Goal: Task Accomplishment & Management: Manage account settings

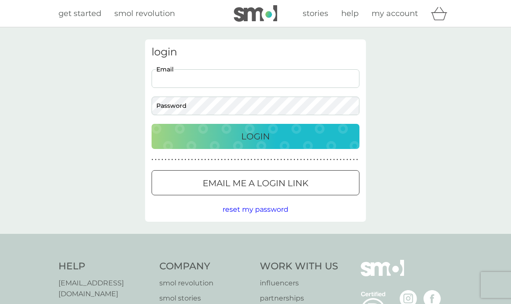
type input "[EMAIL_ADDRESS][DOMAIN_NAME]"
click at [256, 136] on button "Login" at bounding box center [256, 136] width 208 height 25
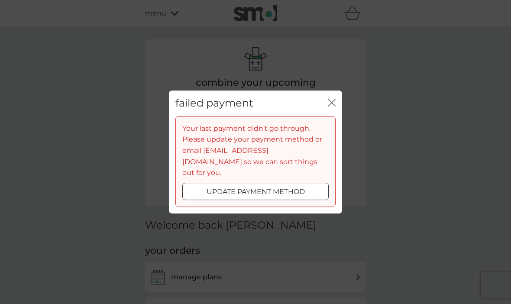
click at [306, 188] on div "update payment method" at bounding box center [256, 191] width 146 height 11
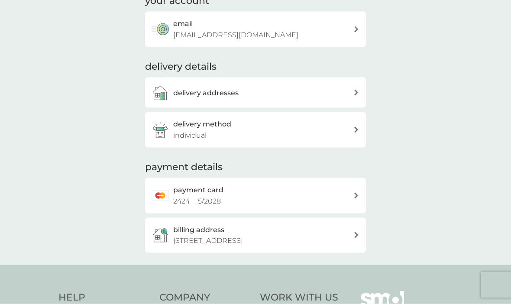
scroll to position [135, 0]
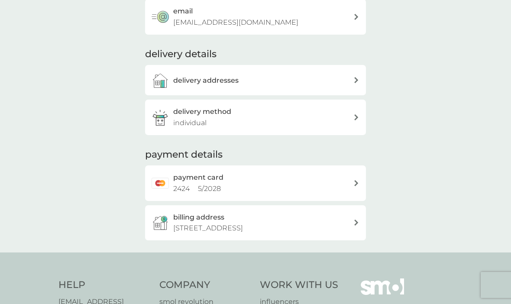
click at [166, 84] on img at bounding box center [160, 79] width 17 height 17
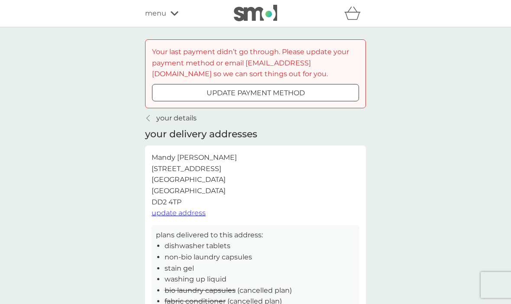
click at [178, 94] on div "update payment method" at bounding box center [255, 92] width 206 height 11
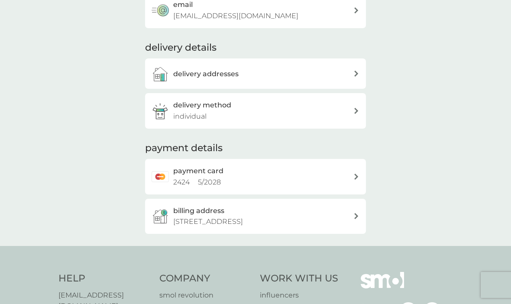
scroll to position [149, 0]
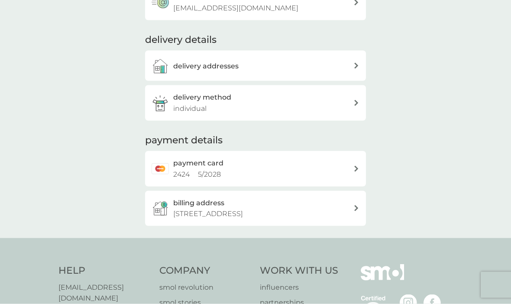
click at [183, 170] on span "2424" at bounding box center [181, 174] width 16 height 8
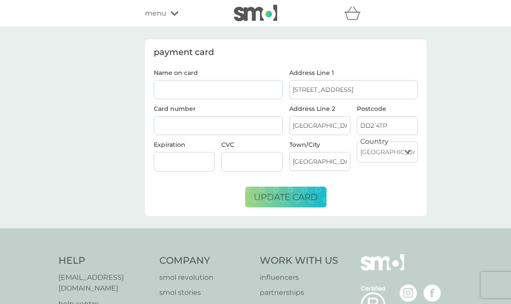
click at [246, 93] on input "Name on card" at bounding box center [218, 89] width 129 height 19
type input "Mandy Trickett"
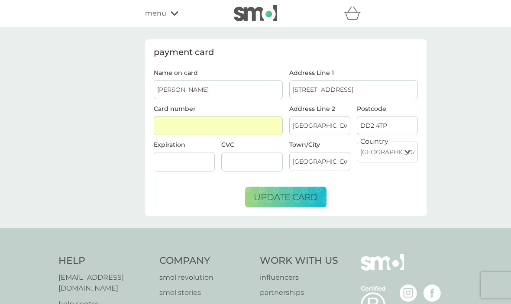
click at [252, 157] on div at bounding box center [251, 161] width 61 height 19
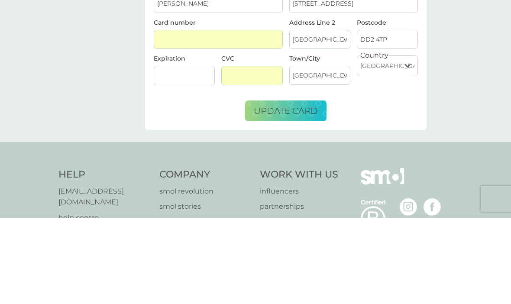
scroll to position [86, 0]
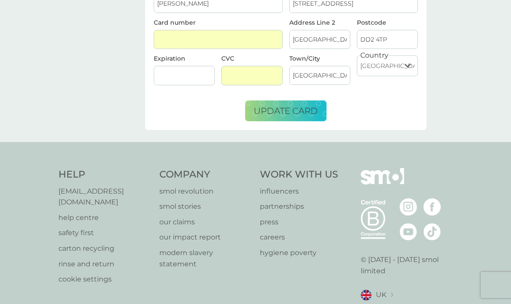
click at [287, 108] on span "update card" at bounding box center [286, 111] width 64 height 10
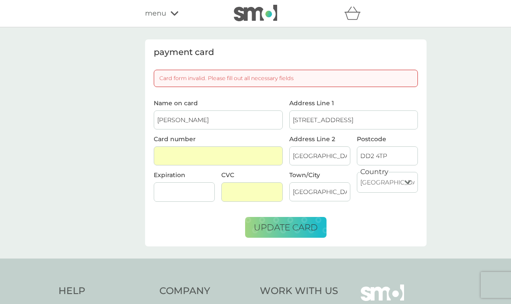
click at [170, 197] on div at bounding box center [184, 191] width 61 height 19
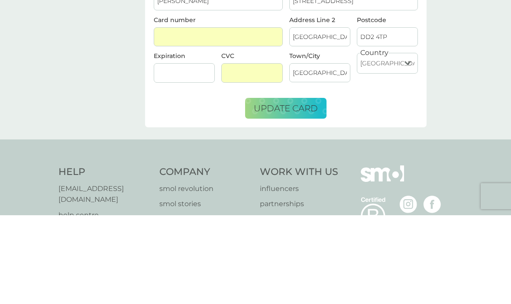
click at [277, 192] on span "update card" at bounding box center [286, 197] width 64 height 10
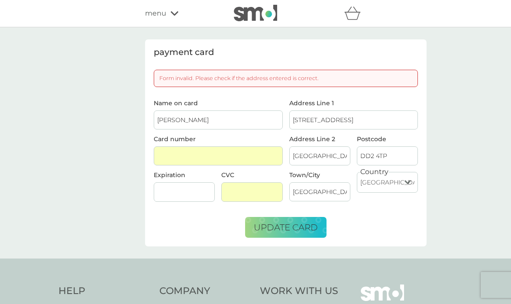
click at [197, 196] on div at bounding box center [184, 191] width 61 height 19
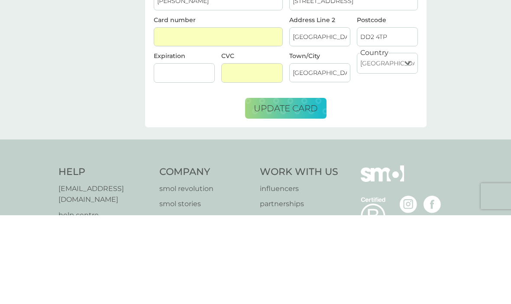
click at [298, 192] on span "update card" at bounding box center [286, 197] width 64 height 10
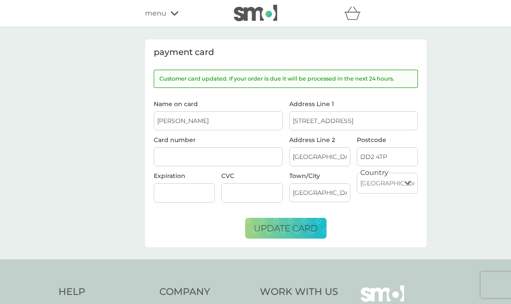
click at [172, 16] on icon at bounding box center [175, 13] width 8 height 5
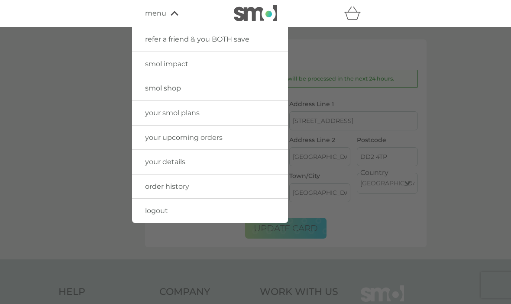
click at [154, 90] on span "smol shop" at bounding box center [163, 88] width 36 height 8
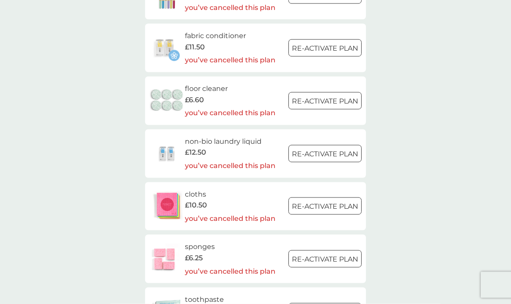
scroll to position [793, 0]
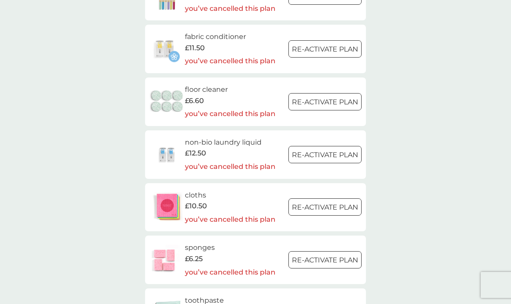
click at [321, 150] on div at bounding box center [325, 154] width 31 height 9
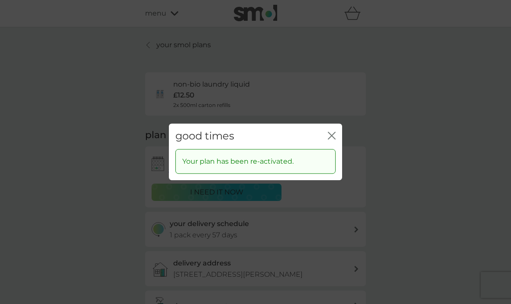
click at [340, 135] on div "good times close" at bounding box center [255, 136] width 173 height 26
click at [335, 134] on icon "close" at bounding box center [332, 136] width 8 height 8
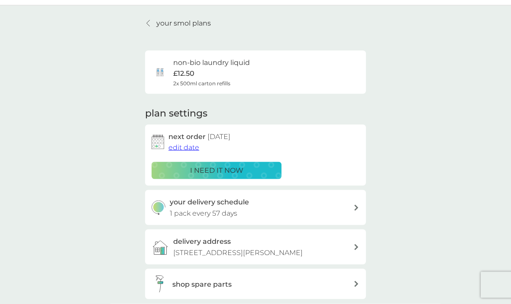
scroll to position [28, 0]
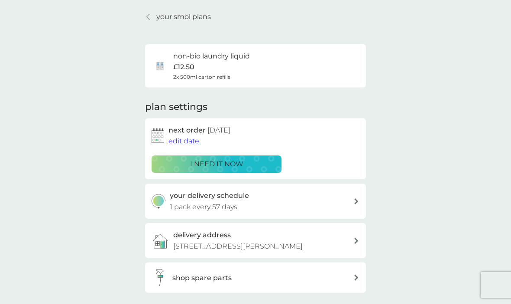
click at [358, 248] on div "delivery address 4 Maggie Duncan Close, Inchture, Inchture, Perthshire, PH14 9TE" at bounding box center [255, 240] width 221 height 35
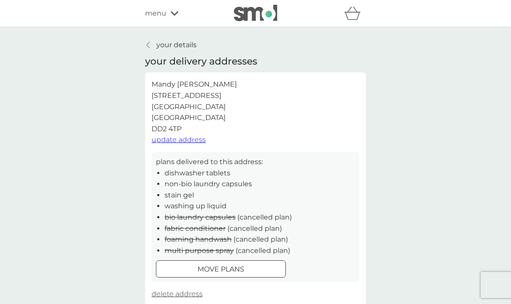
click at [193, 139] on span "update address" at bounding box center [179, 140] width 54 height 8
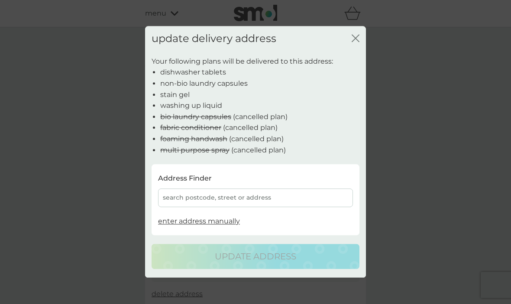
click at [302, 207] on div "search postcode, street or address" at bounding box center [255, 197] width 195 height 19
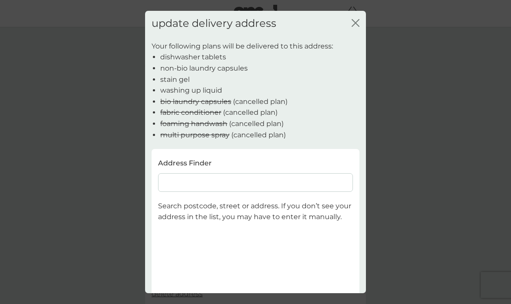
click at [192, 180] on input at bounding box center [255, 182] width 195 height 19
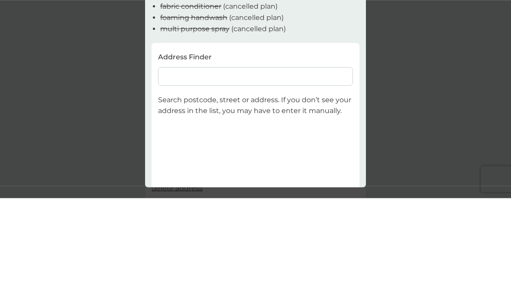
type input "12 Canisp Crescent"
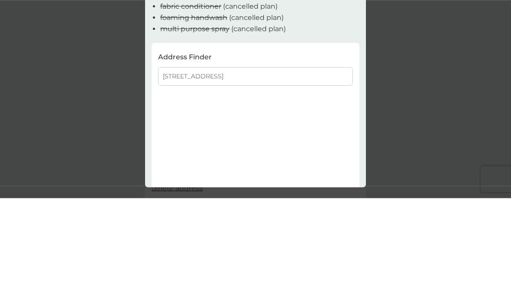
scroll to position [106, 0]
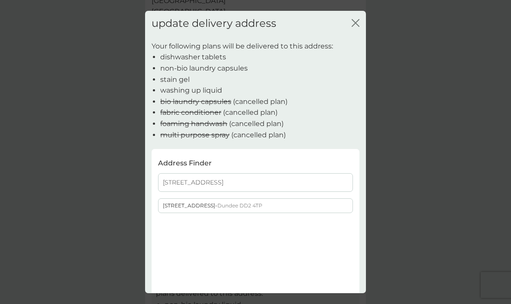
click at [268, 208] on div "12 Canisp Crescent - Dundee DD2 4TP" at bounding box center [256, 206] width 194 height 14
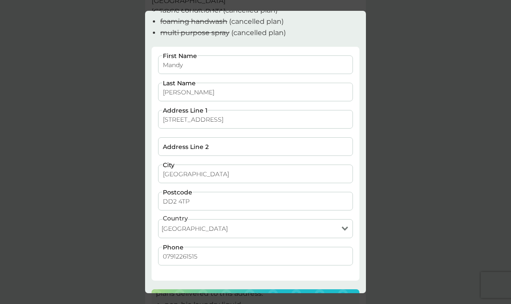
scroll to position [102, 0]
click at [252, 300] on p "update address" at bounding box center [255, 302] width 81 height 14
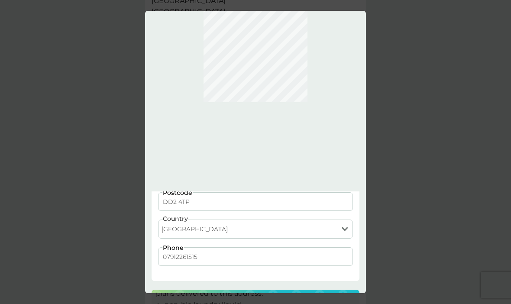
scroll to position [0, 0]
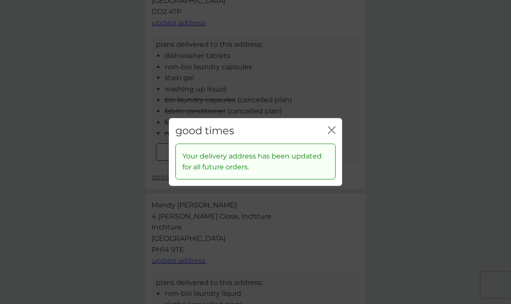
click at [329, 134] on icon "close" at bounding box center [332, 130] width 8 height 8
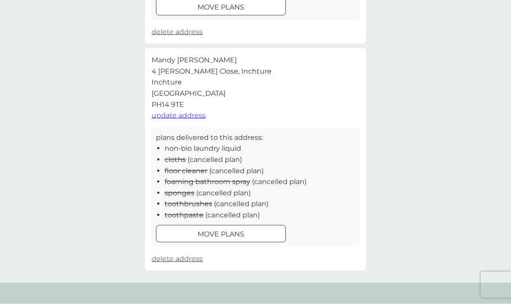
scroll to position [249, 0]
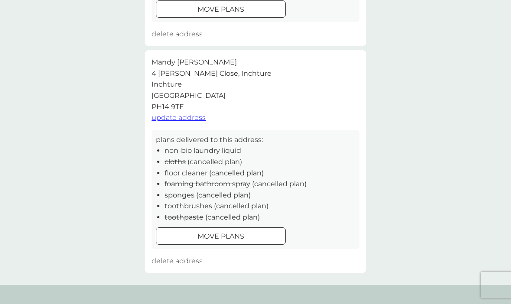
click at [182, 261] on span "delete address" at bounding box center [177, 261] width 51 height 8
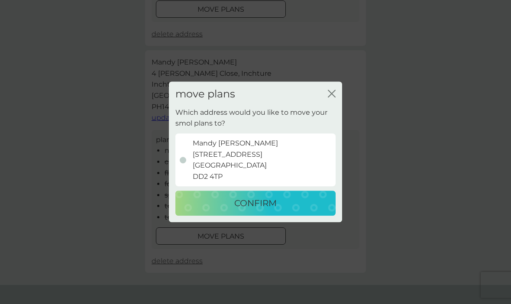
click at [265, 210] on p "CONFIRM" at bounding box center [255, 204] width 42 height 14
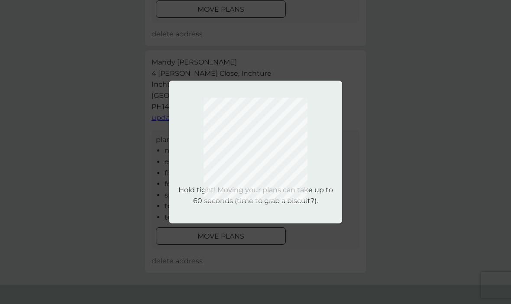
scroll to position [11, 0]
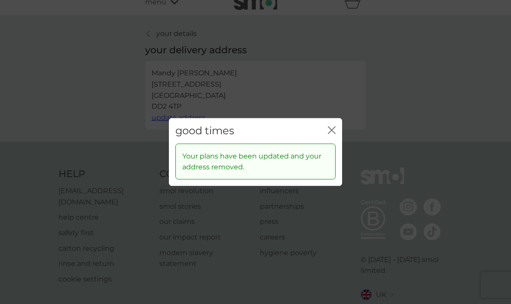
click at [332, 134] on icon "close" at bounding box center [332, 130] width 8 height 8
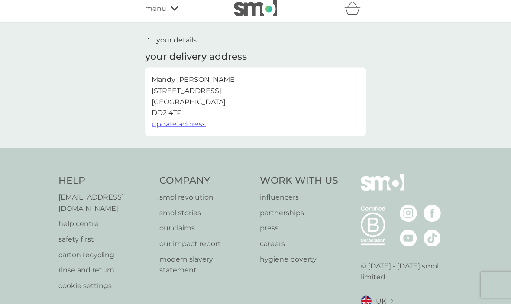
scroll to position [0, 0]
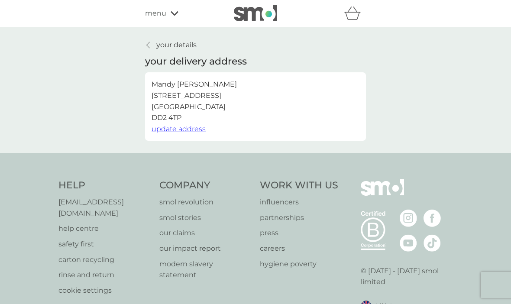
click at [155, 45] on link "your details" at bounding box center [171, 44] width 52 height 11
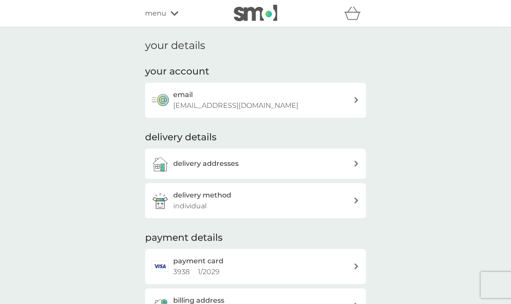
click at [169, 18] on div "menu" at bounding box center [182, 13] width 74 height 11
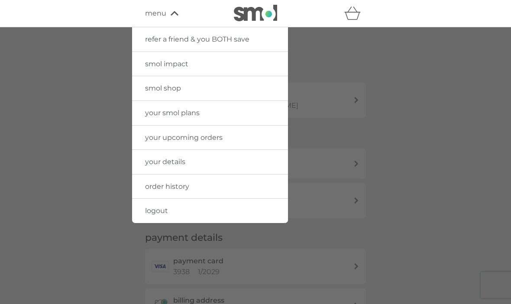
click at [155, 88] on span "smol shop" at bounding box center [163, 88] width 36 height 8
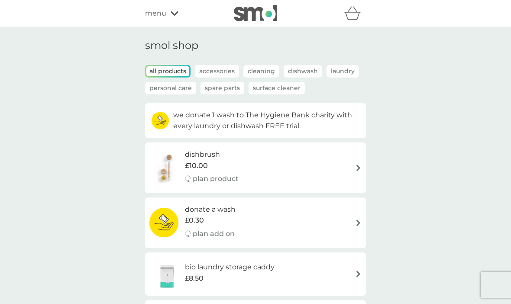
click at [161, 18] on span "menu" at bounding box center [155, 13] width 21 height 11
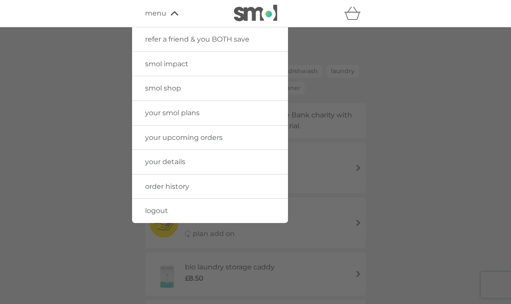
click at [160, 112] on span "your smol plans" at bounding box center [172, 113] width 55 height 8
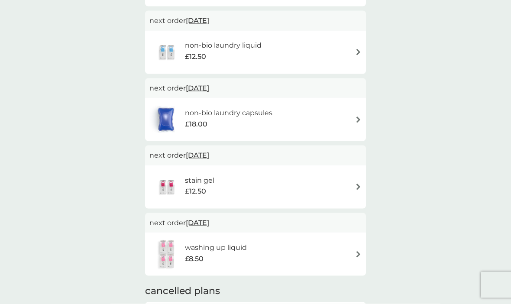
scroll to position [229, 0]
click at [360, 186] on img at bounding box center [358, 187] width 6 height 6
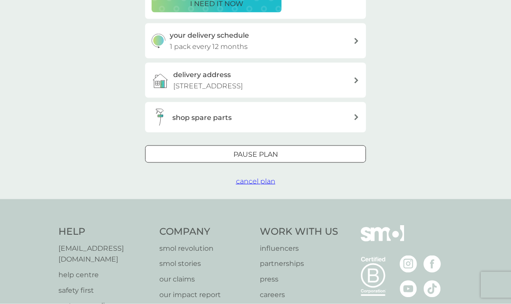
scroll to position [188, 0]
click at [257, 178] on span "cancel plan" at bounding box center [255, 181] width 39 height 8
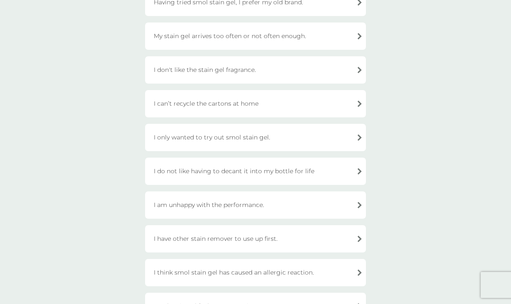
scroll to position [122, 0]
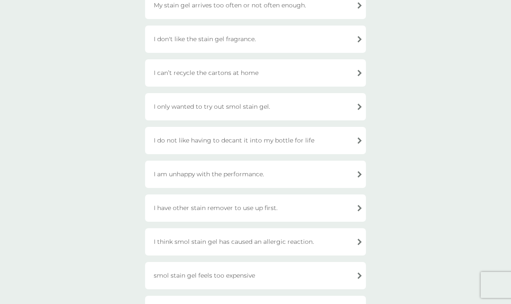
click at [353, 209] on div "I have other stain remover to use up first." at bounding box center [255, 207] width 221 height 27
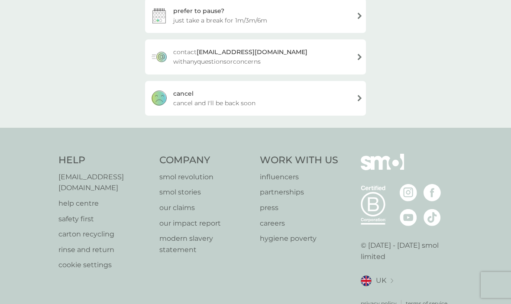
scroll to position [132, 0]
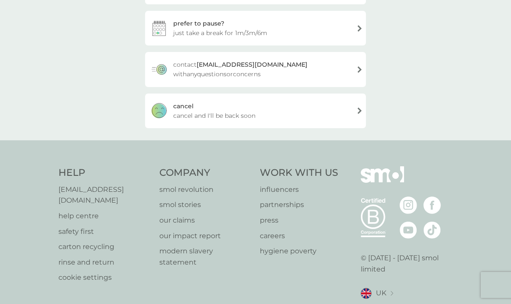
click at [355, 114] on div "cancel cancel and I'll be back soon" at bounding box center [255, 111] width 221 height 35
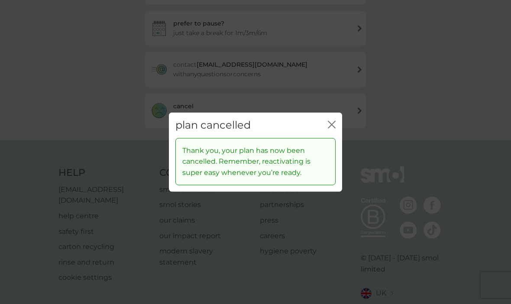
click at [332, 129] on icon "close" at bounding box center [332, 125] width 8 height 8
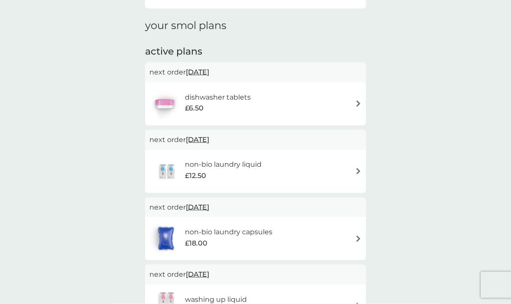
scroll to position [83, 0]
